Goal: Task Accomplishment & Management: Manage account settings

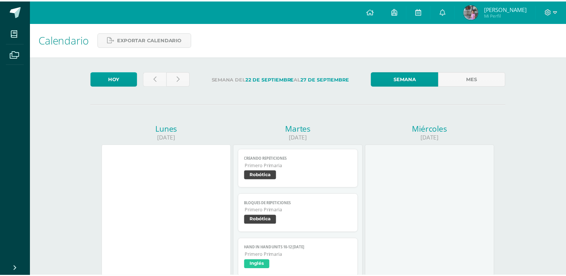
scroll to position [102, 0]
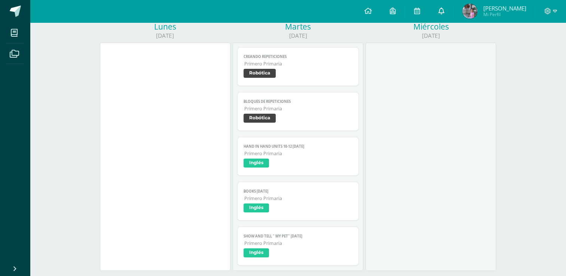
click at [453, 12] on link at bounding box center [441, 11] width 24 height 22
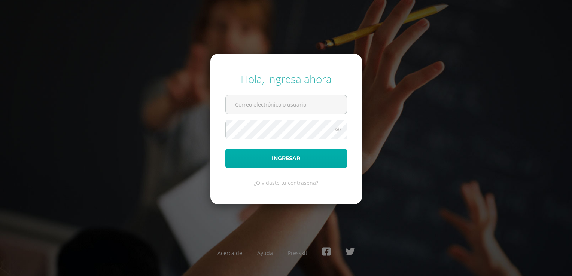
type input "202409@colegioelfaro.edu.gt"
click at [280, 160] on button "Ingresar" at bounding box center [286, 158] width 122 height 19
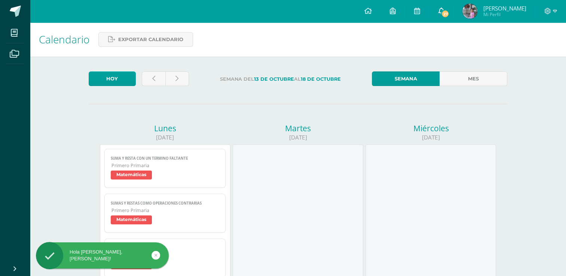
click at [450, 13] on span "27" at bounding box center [445, 14] width 8 height 8
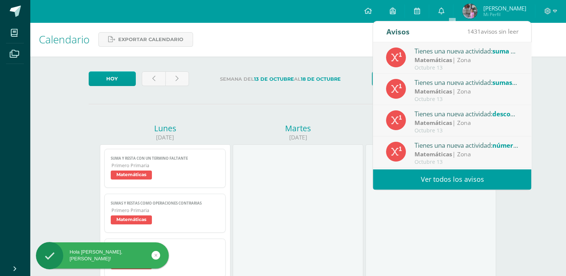
click at [439, 180] on link "Ver todos los avisos" at bounding box center [452, 179] width 158 height 21
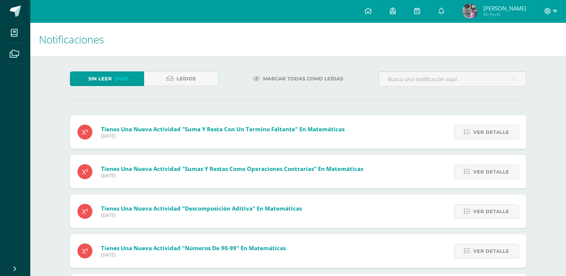
click at [548, 13] on icon at bounding box center [548, 11] width 7 height 7
click at [520, 52] on span "Cerrar sesión" at bounding box center [532, 51] width 34 height 7
